Goal: Task Accomplishment & Management: Manage account settings

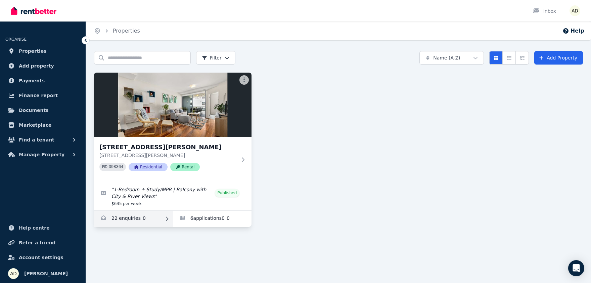
click at [135, 218] on link "Enquiries for 40904/50 Duncan St, West End" at bounding box center [133, 219] width 79 height 16
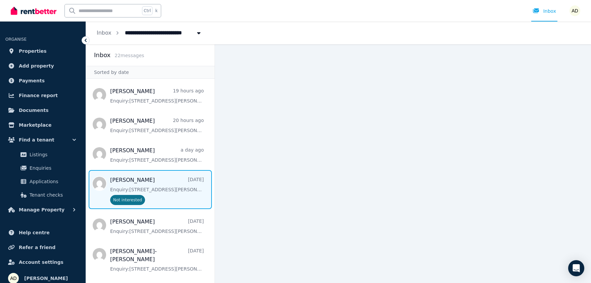
click at [154, 186] on span "Message list" at bounding box center [150, 189] width 129 height 39
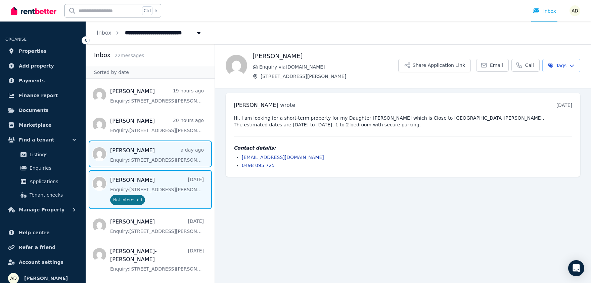
click at [140, 151] on span "Message list" at bounding box center [150, 153] width 129 height 27
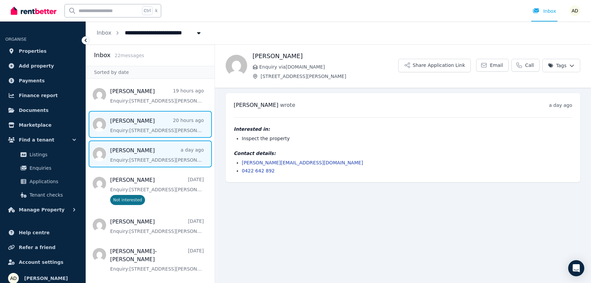
click at [159, 130] on span "Message list" at bounding box center [150, 124] width 129 height 27
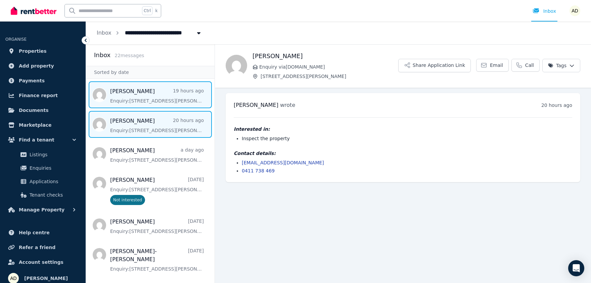
click at [138, 101] on span "Message list" at bounding box center [150, 94] width 129 height 27
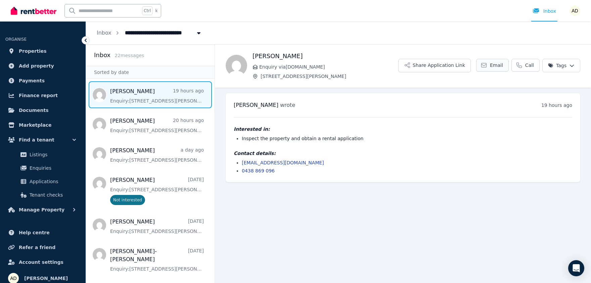
click at [503, 65] on span "Email" at bounding box center [496, 65] width 13 height 7
click at [436, 67] on button "Share Application Link" at bounding box center [434, 65] width 73 height 13
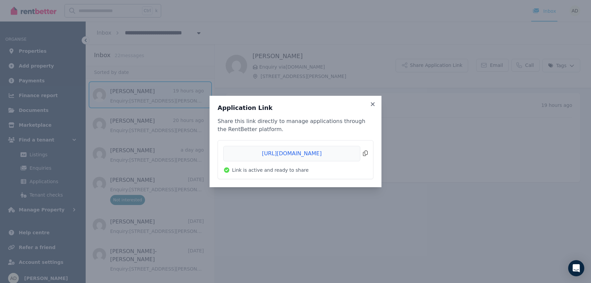
click at [367, 153] on span "Copied!" at bounding box center [295, 153] width 144 height 15
click at [497, 64] on div "Application Link Share this link directly to manage applications through the Re…" at bounding box center [295, 141] width 591 height 283
click at [373, 101] on div "Application Link Share this link directly to manage applications through the Re…" at bounding box center [296, 141] width 172 height 91
click at [374, 104] on icon at bounding box center [373, 104] width 7 height 6
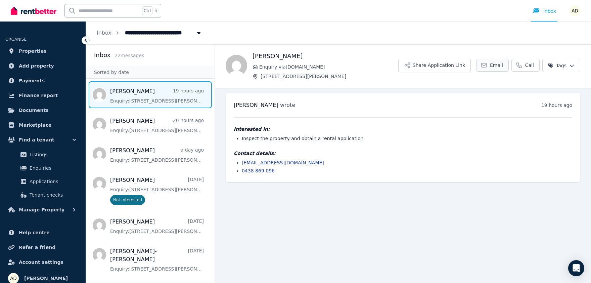
click at [497, 65] on span "Email" at bounding box center [496, 65] width 13 height 7
click at [43, 51] on link "Properties" at bounding box center [42, 50] width 75 height 13
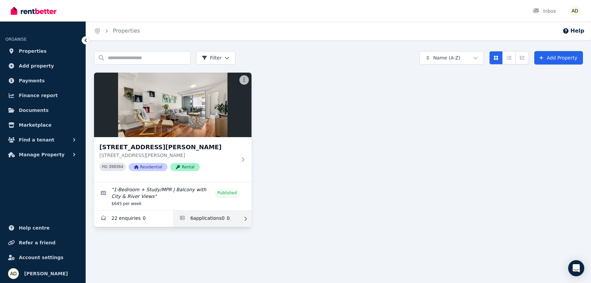
click at [198, 218] on link "Applications for 40904/50 Duncan St, West End" at bounding box center [212, 219] width 79 height 16
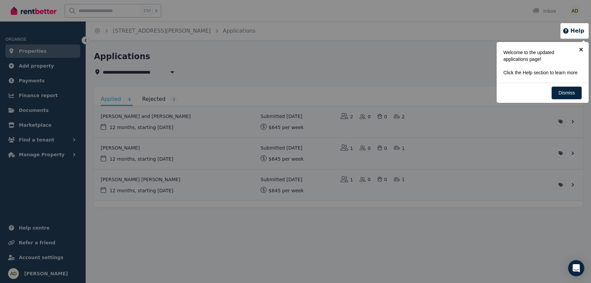
click at [582, 47] on link "×" at bounding box center [581, 49] width 15 height 15
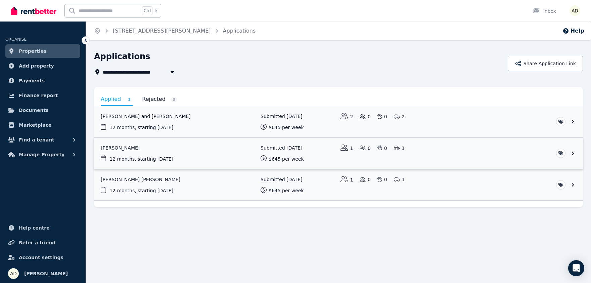
click at [570, 153] on link "View application: Ben Oliver" at bounding box center [338, 153] width 489 height 31
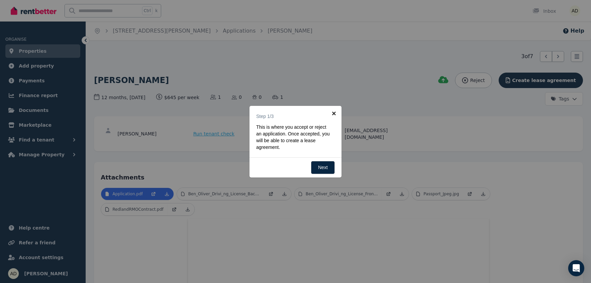
click at [335, 113] on link "×" at bounding box center [334, 113] width 15 height 15
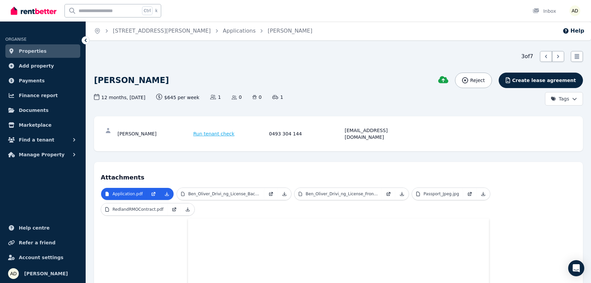
click at [40, 51] on span "Properties" at bounding box center [33, 51] width 28 height 8
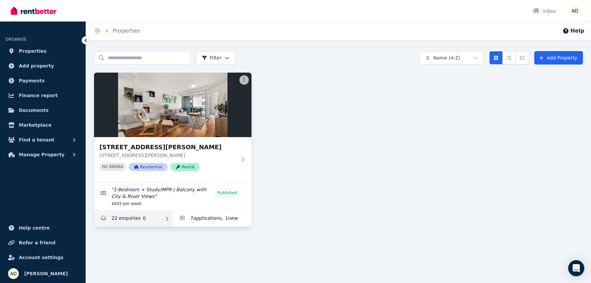
click at [132, 214] on link "Enquiries for 40904/50 Duncan St, West End" at bounding box center [133, 219] width 79 height 16
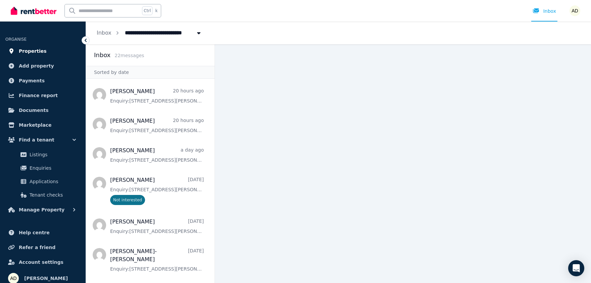
click at [24, 49] on span "Properties" at bounding box center [33, 51] width 28 height 8
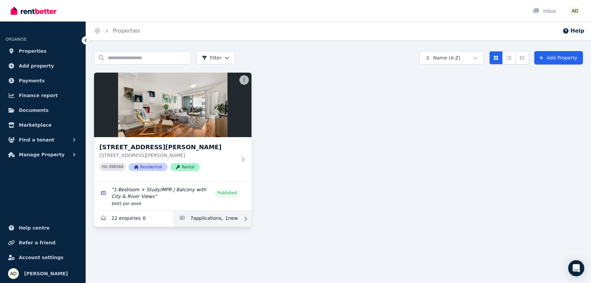
click at [216, 221] on link "Applications for 40904/50 Duncan St, West End" at bounding box center [212, 219] width 79 height 16
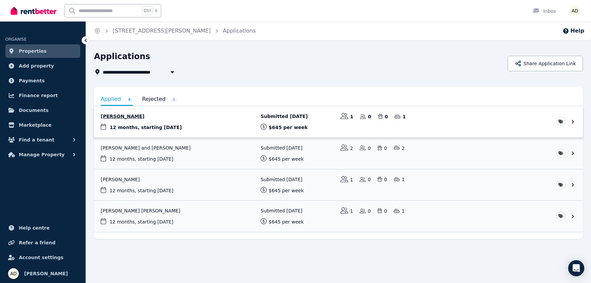
click at [292, 126] on link "View application: Beau Newman" at bounding box center [338, 121] width 489 height 31
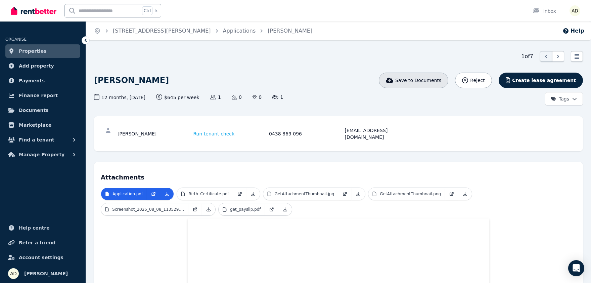
click at [429, 84] on button "Save to Documents" at bounding box center [414, 80] width 70 height 15
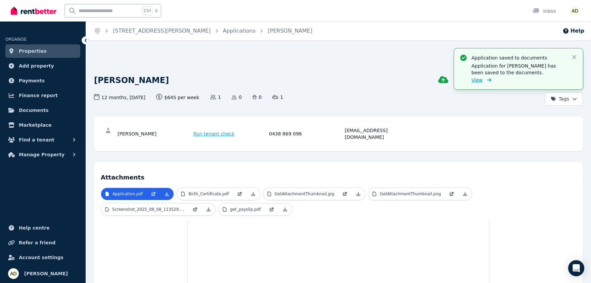
click at [475, 80] on span "View" at bounding box center [477, 80] width 11 height 7
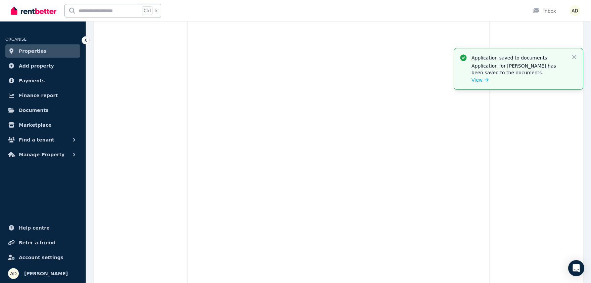
scroll to position [185, 0]
click at [573, 54] on icon "button" at bounding box center [574, 57] width 7 height 7
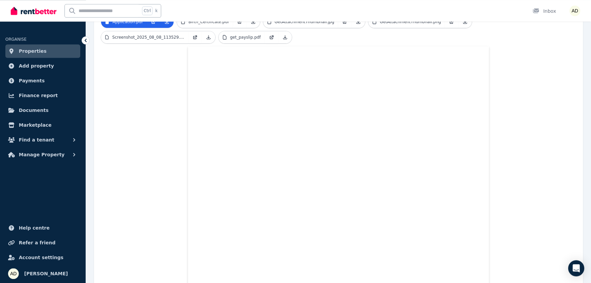
scroll to position [74, 0]
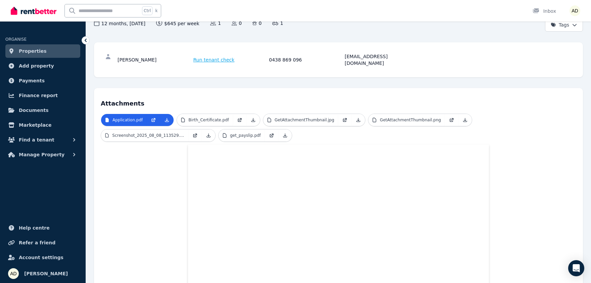
click at [453, 48] on div "Beau Newman Run tenant check 0438 869 096 beau_newman@hotmail.com" at bounding box center [338, 59] width 489 height 35
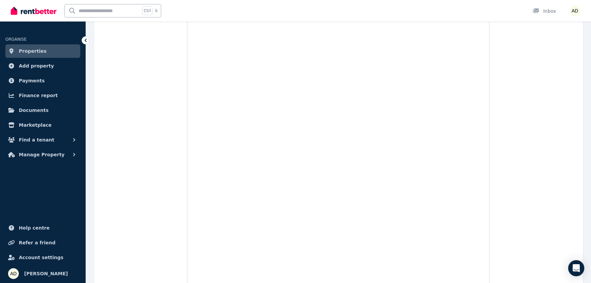
scroll to position [0, 0]
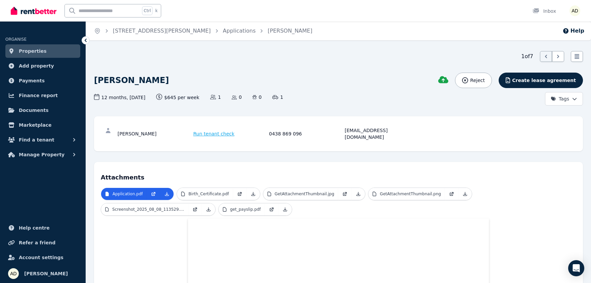
click at [38, 51] on span "Properties" at bounding box center [33, 51] width 28 height 8
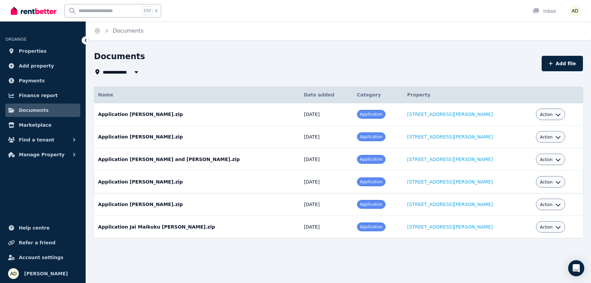
click at [556, 182] on icon "button" at bounding box center [558, 181] width 5 height 5
click at [30, 54] on span "Properties" at bounding box center [33, 51] width 28 height 8
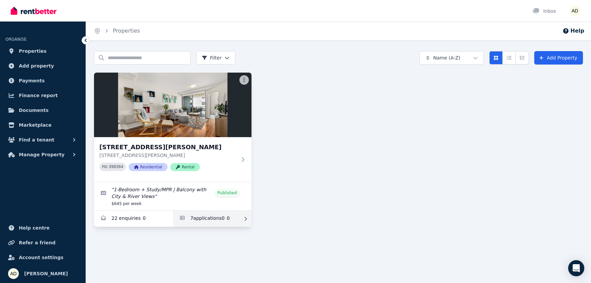
click at [191, 217] on link "Applications for 40904/50 Duncan St, West End" at bounding box center [212, 219] width 79 height 16
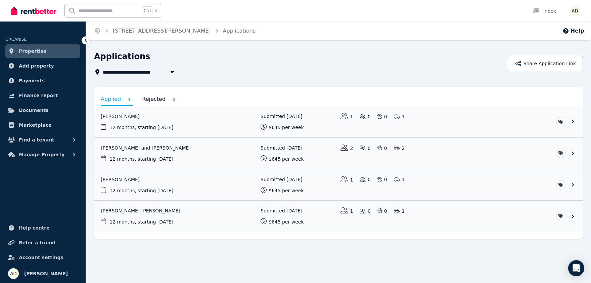
click at [150, 100] on link "Rejected 3" at bounding box center [159, 98] width 35 height 11
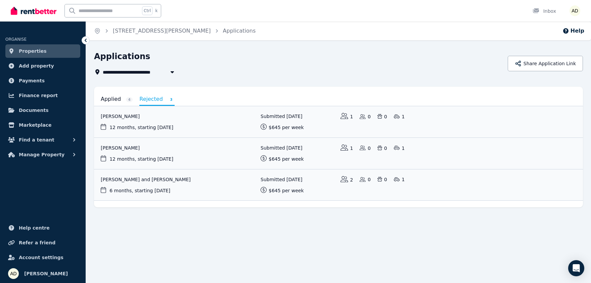
click at [108, 99] on link "Applied 4" at bounding box center [117, 98] width 32 height 11
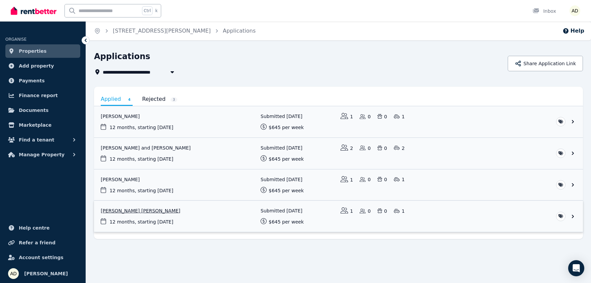
click at [572, 216] on link "View application: Jai Maikuku O’Connell" at bounding box center [338, 216] width 489 height 31
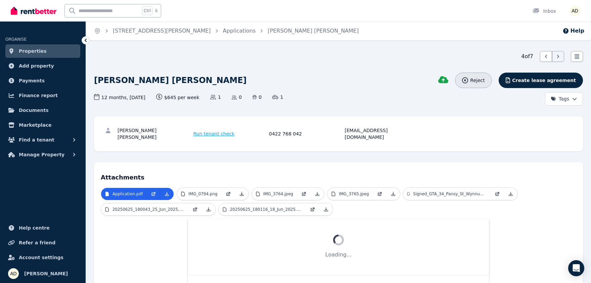
click at [485, 79] on span "Reject" at bounding box center [477, 80] width 14 height 7
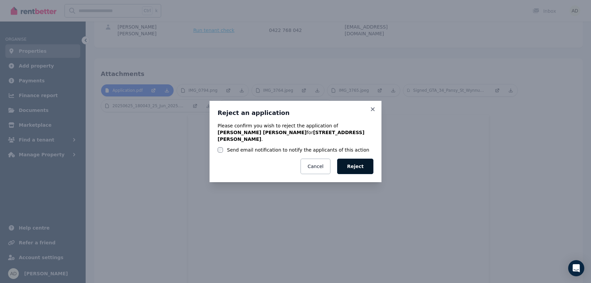
scroll to position [211, 0]
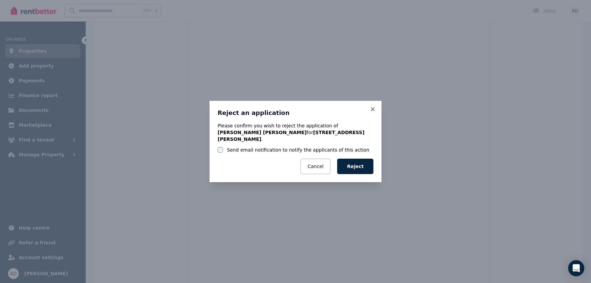
click at [245, 148] on label "Send email notification to notify the applicants of this action" at bounding box center [298, 149] width 142 height 7
click at [364, 164] on button "Reject" at bounding box center [355, 166] width 36 height 15
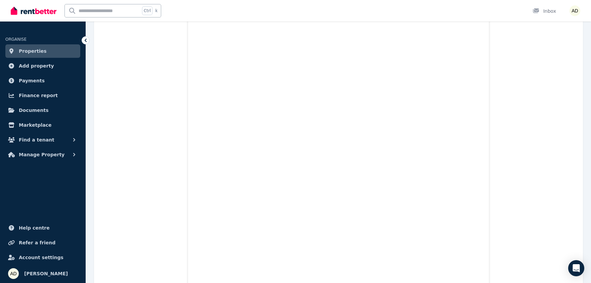
scroll to position [0, 0]
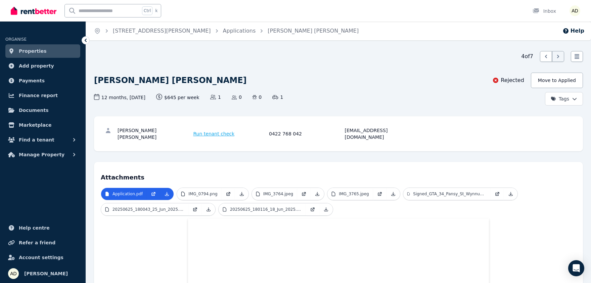
click at [85, 41] on icon at bounding box center [86, 40] width 2 height 3
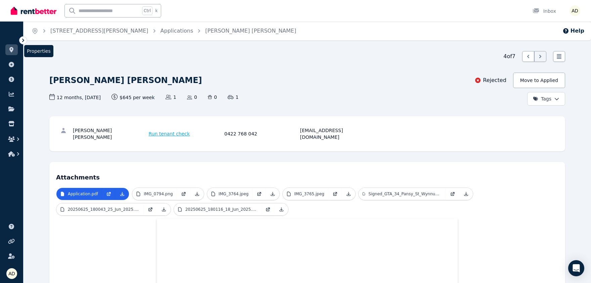
click at [14, 50] on icon at bounding box center [11, 49] width 7 height 5
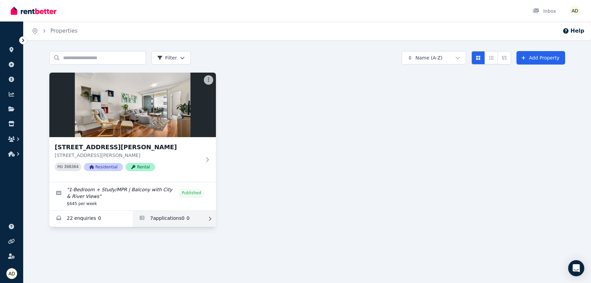
click at [157, 221] on link "Applications for 40904/50 Duncan St, West End" at bounding box center [174, 219] width 83 height 16
